Goal: Transaction & Acquisition: Purchase product/service

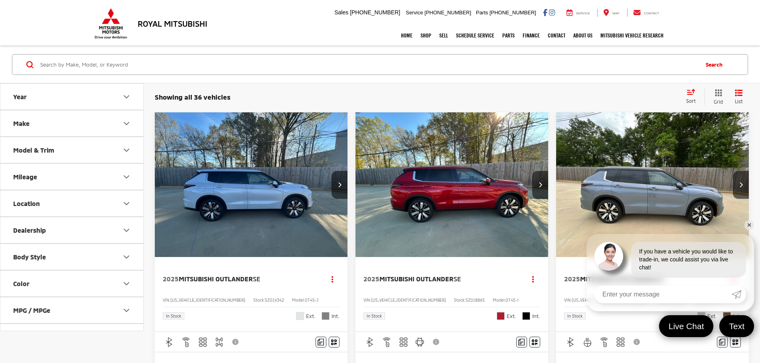
click at [748, 226] on link "✕" at bounding box center [749, 226] width 10 height 10
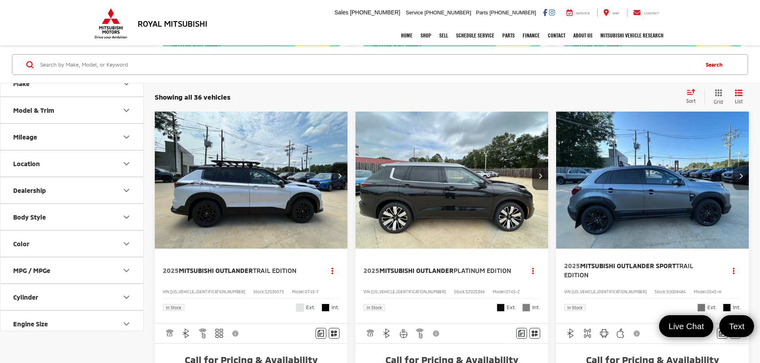
scroll to position [917, 0]
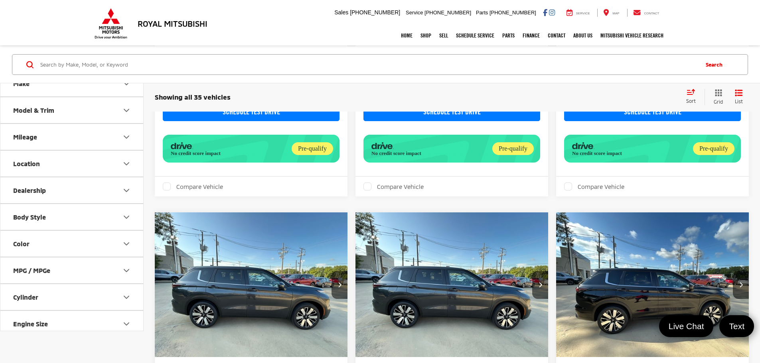
scroll to position [1298, 0]
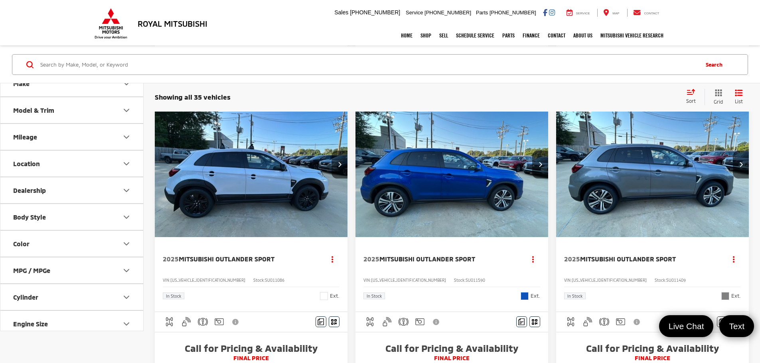
scroll to position [957, 0]
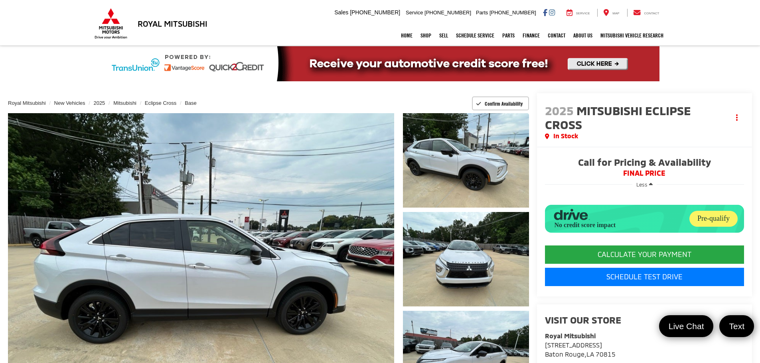
click at [653, 182] on button "Less" at bounding box center [644, 184] width 24 height 14
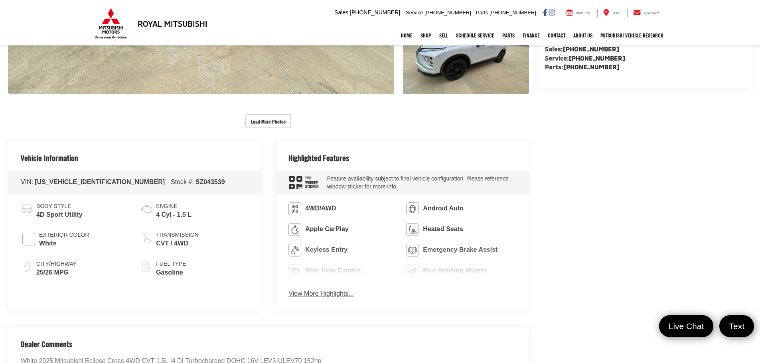
scroll to position [319, 0]
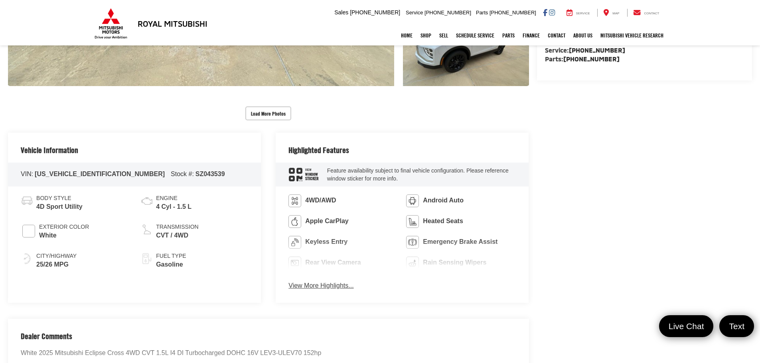
click at [88, 173] on span "[US_VEHICLE_IDENTIFICATION_NUMBER]" at bounding box center [100, 174] width 130 height 7
copy span "[US_VEHICLE_IDENTIFICATION_NUMBER]"
click at [100, 191] on div "Body Style 4D Sport Utility Exterior Color White City/Highway 25/26 MPG Engine …" at bounding box center [134, 237] width 253 height 100
click at [94, 175] on span "[US_VEHICLE_IDENTIFICATION_NUMBER]" at bounding box center [100, 174] width 130 height 7
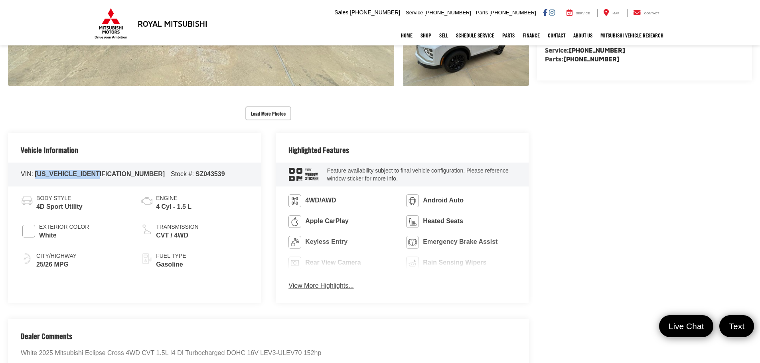
click at [94, 175] on span "[US_VEHICLE_IDENTIFICATION_NUMBER]" at bounding box center [100, 174] width 130 height 7
copy span "[US_VEHICLE_IDENTIFICATION_NUMBER]"
